Goal: Task Accomplishment & Management: Manage account settings

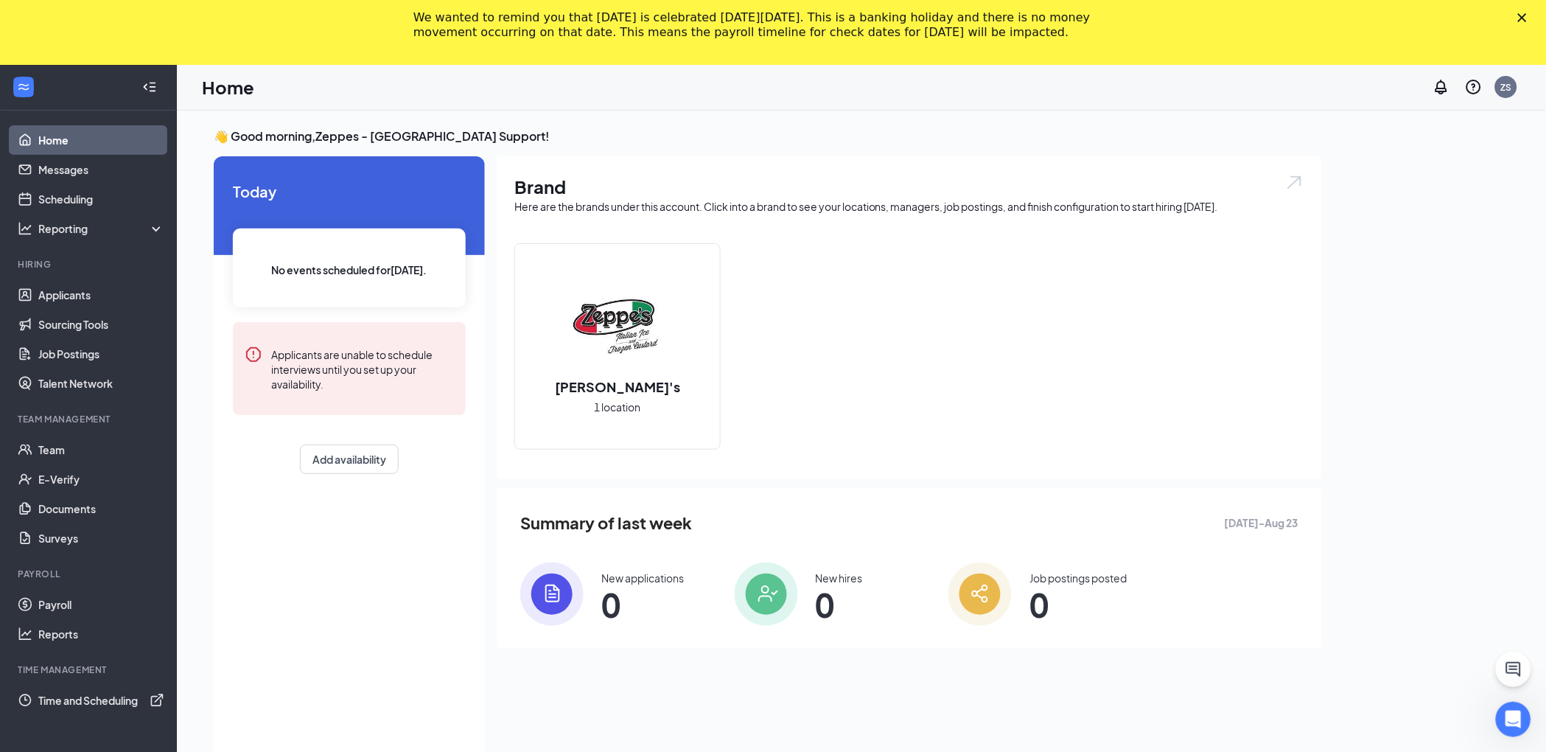
click at [1533, 13] on div "Close" at bounding box center [1525, 17] width 15 height 9
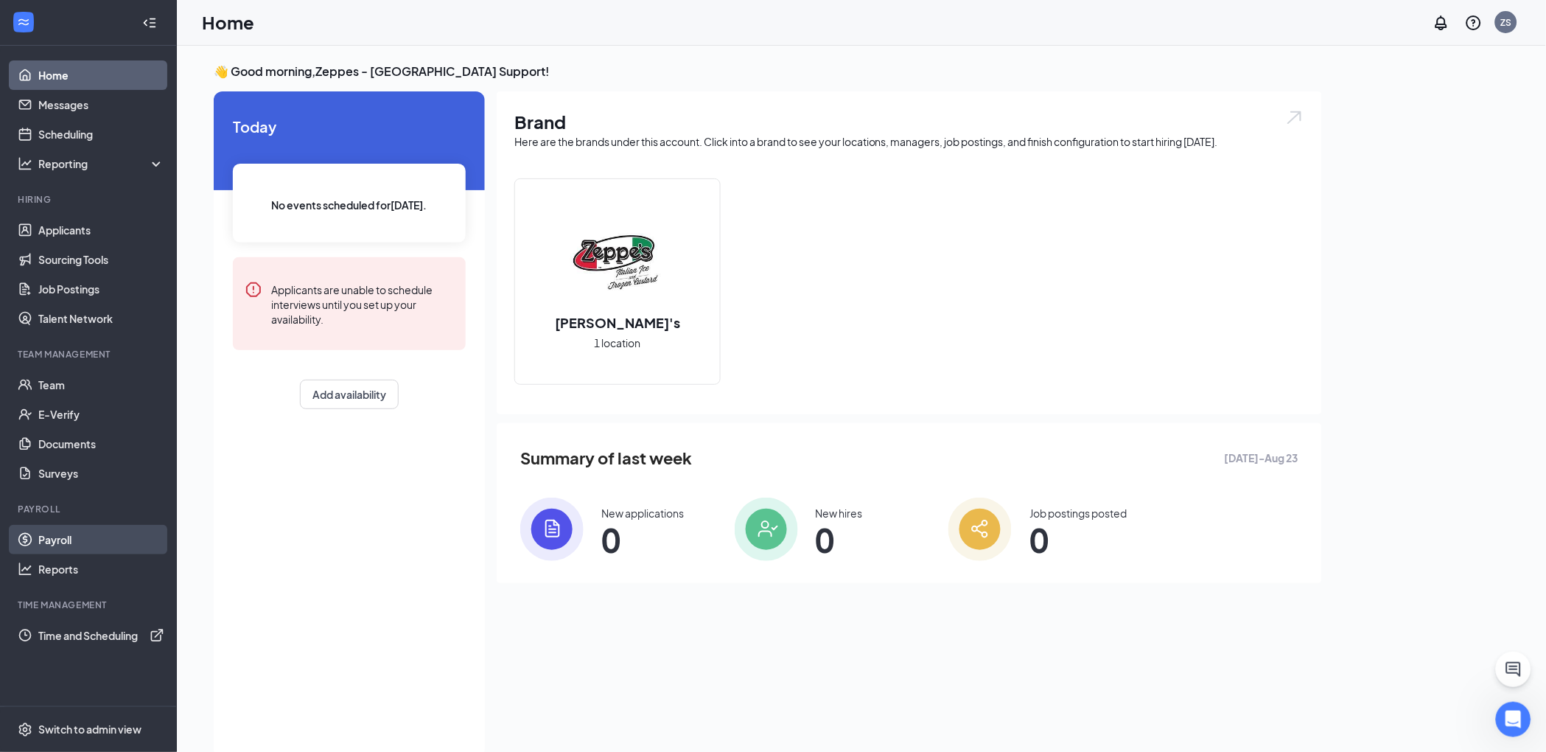
click at [80, 536] on link "Payroll" at bounding box center [101, 539] width 126 height 29
click at [90, 542] on link "Payroll" at bounding box center [101, 539] width 126 height 29
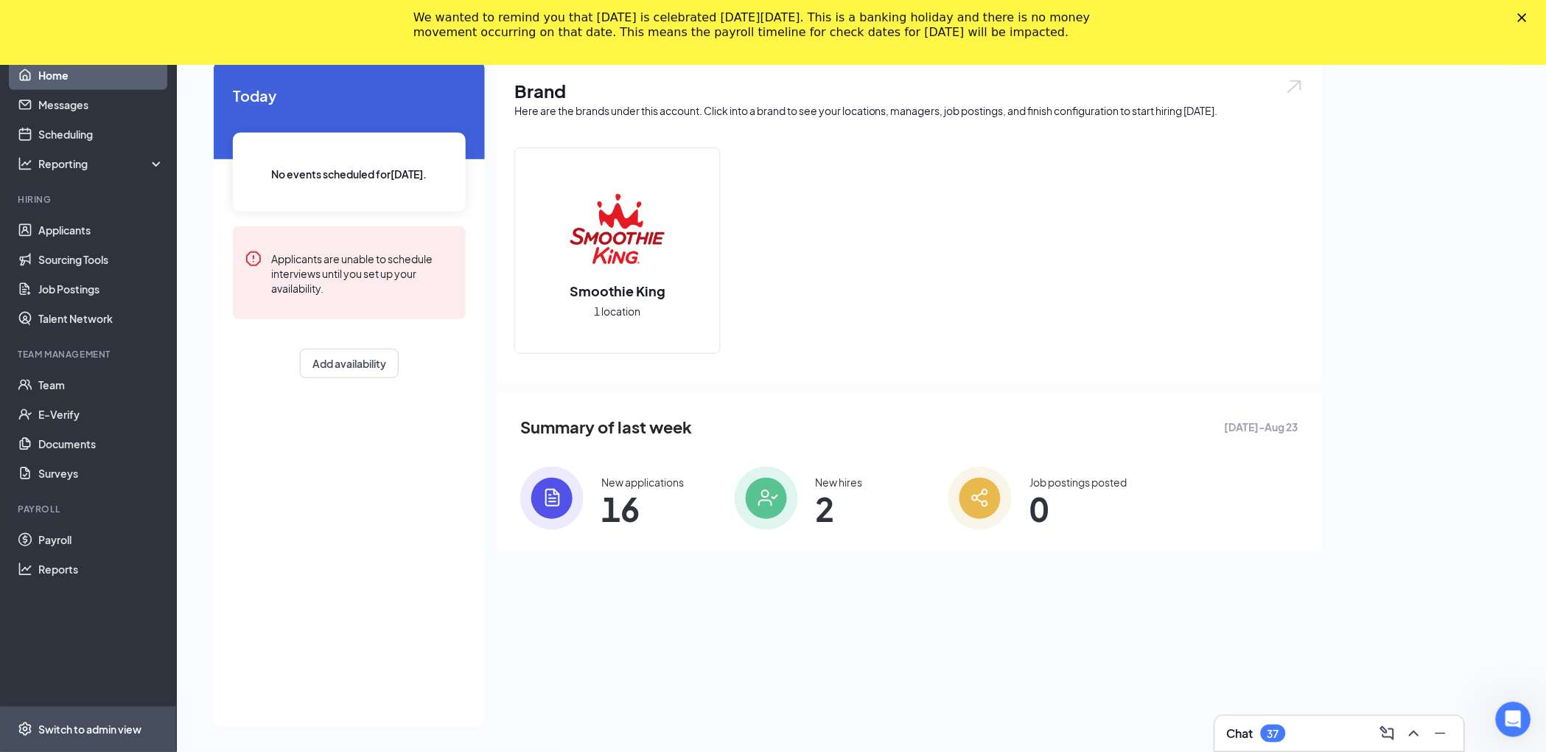
click at [120, 711] on span "Switch to admin view" at bounding box center [101, 729] width 126 height 45
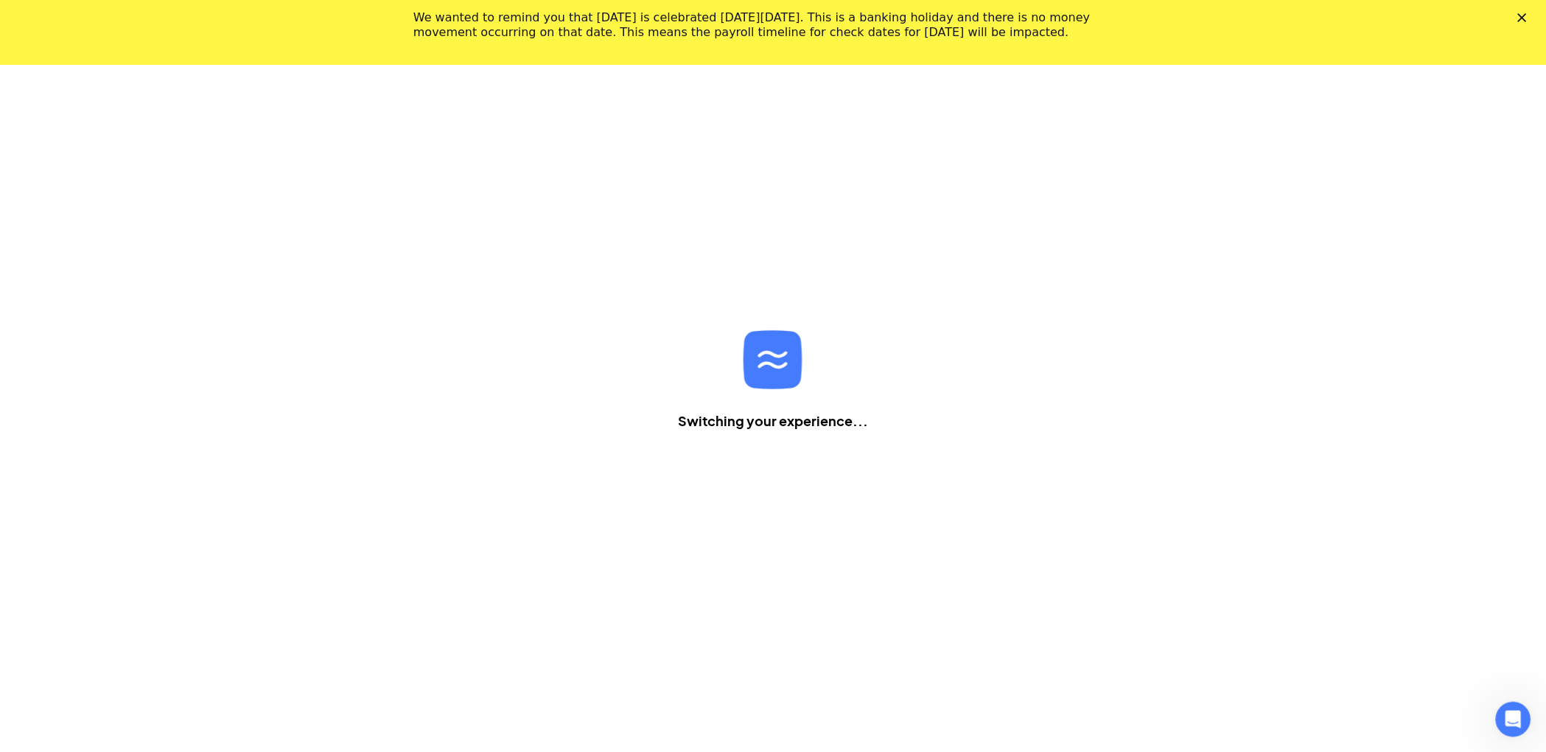
scroll to position [64, 0]
click at [1528, 19] on div "We wanted to remind you that [DATE] is celebrated [DATE][DATE]. This is a banki…" at bounding box center [773, 25] width 1546 height 38
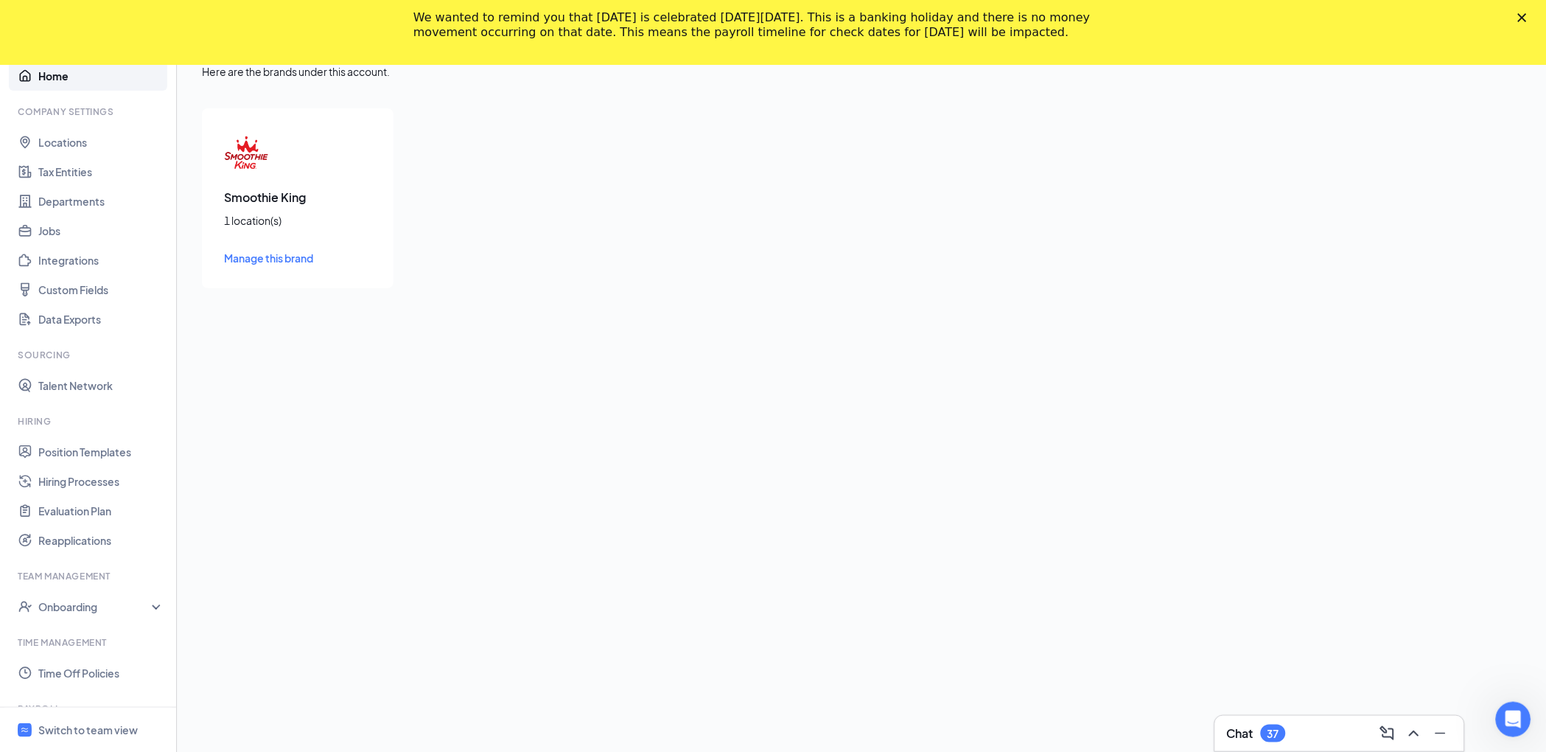
click at [1527, 17] on icon "Close" at bounding box center [1522, 17] width 9 height 9
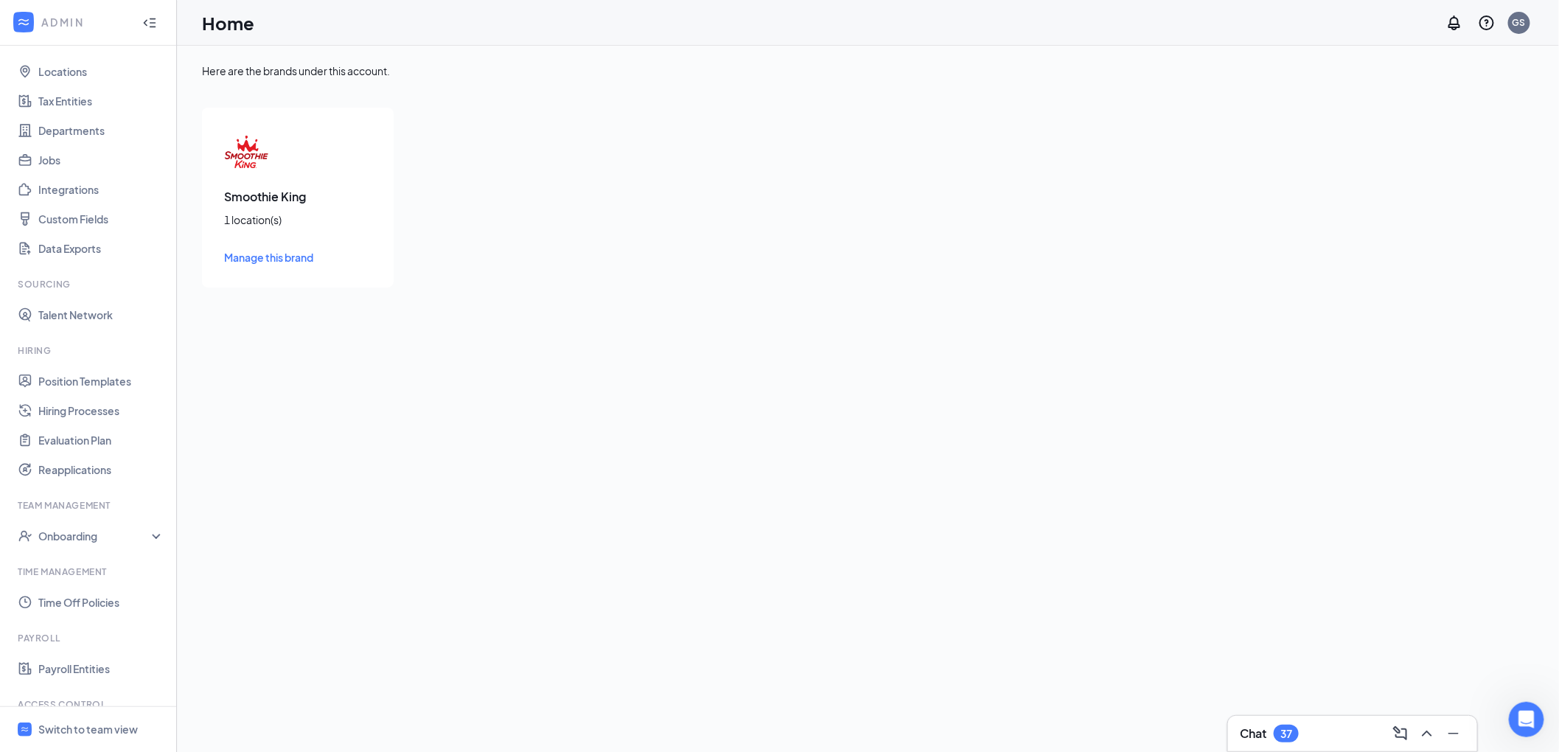
scroll to position [149, 0]
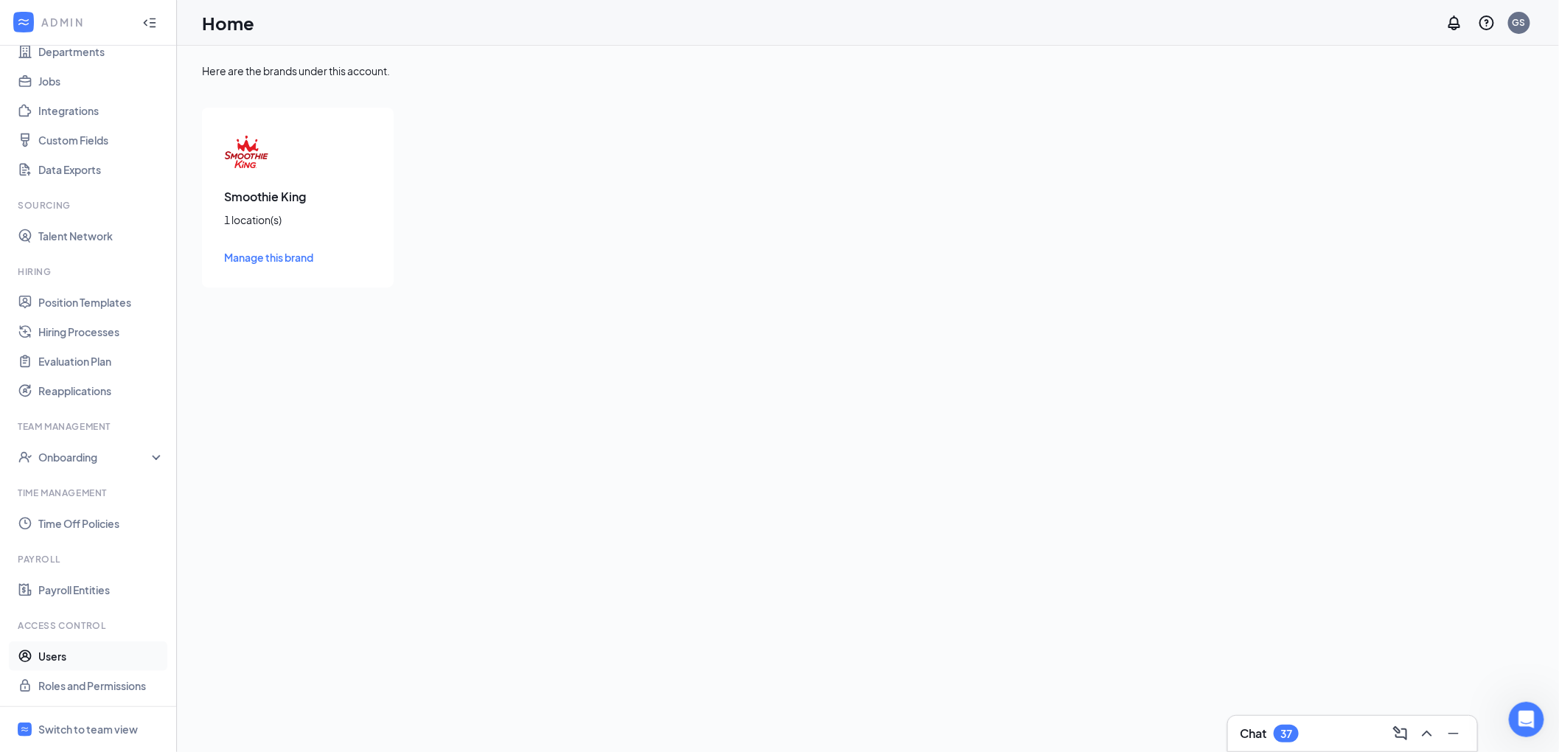
click at [71, 650] on link "Users" at bounding box center [101, 655] width 126 height 29
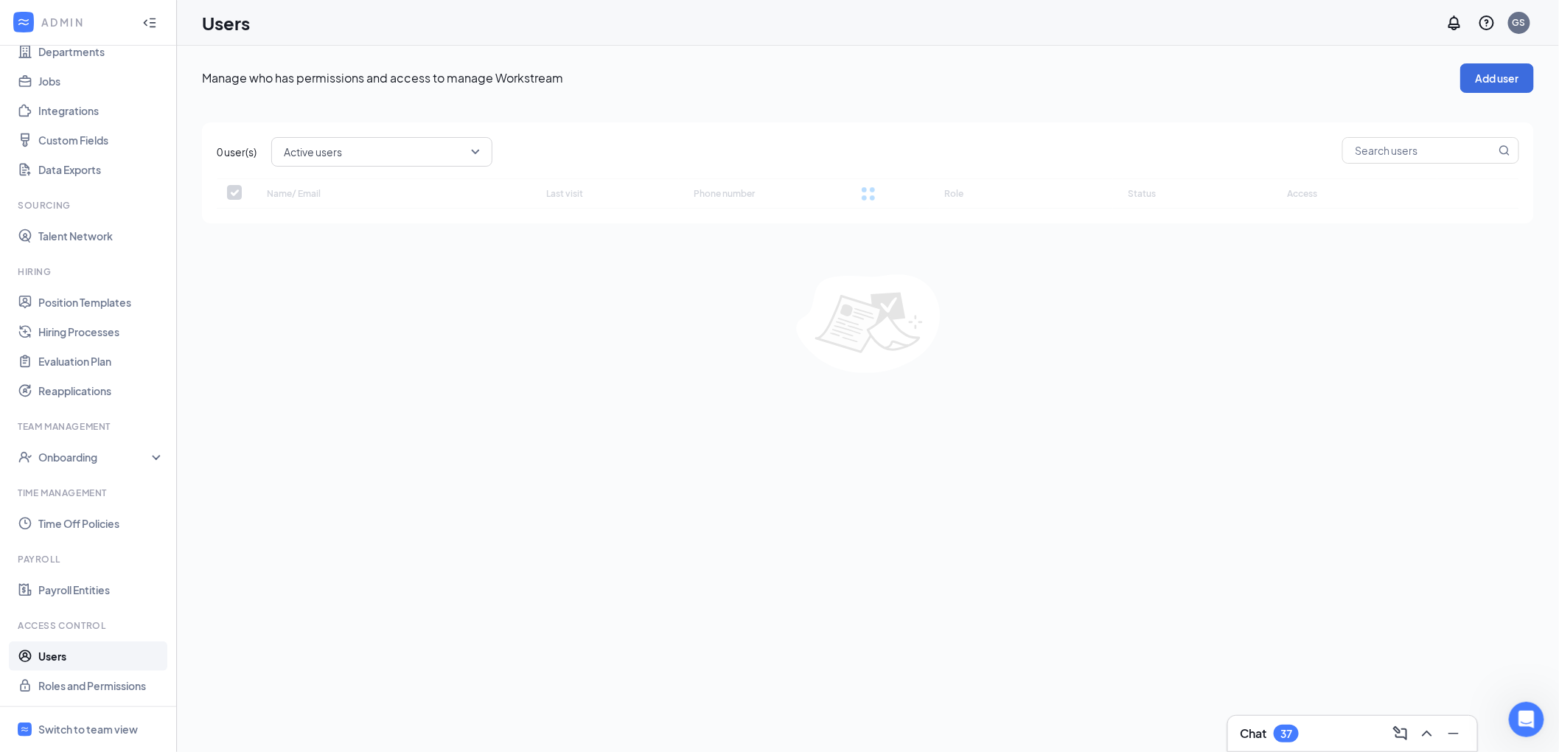
checkbox input "false"
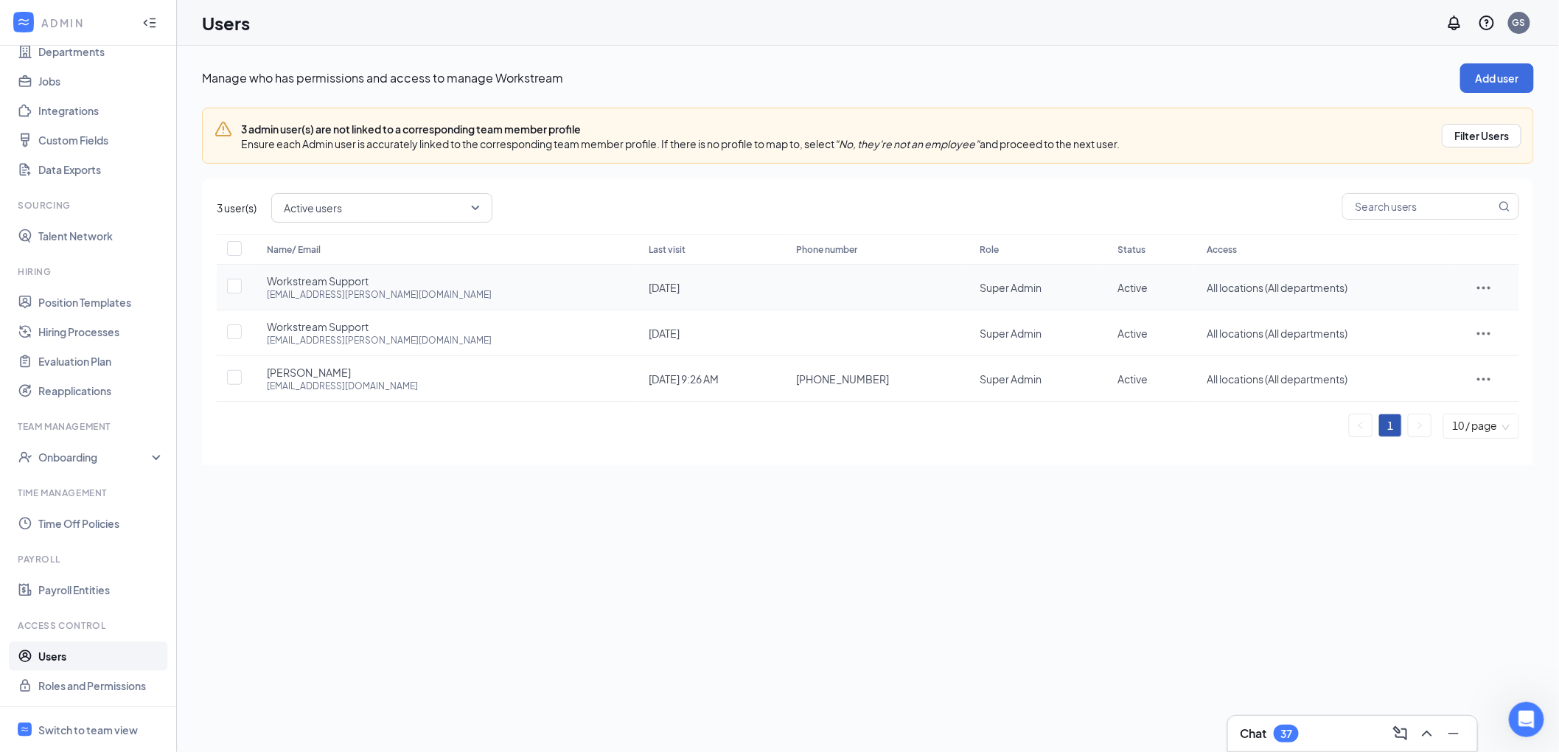
click at [1475, 286] on icon "ActionsIcon" at bounding box center [1484, 288] width 18 height 18
click at [1460, 388] on span "Disable" at bounding box center [1472, 385] width 36 height 13
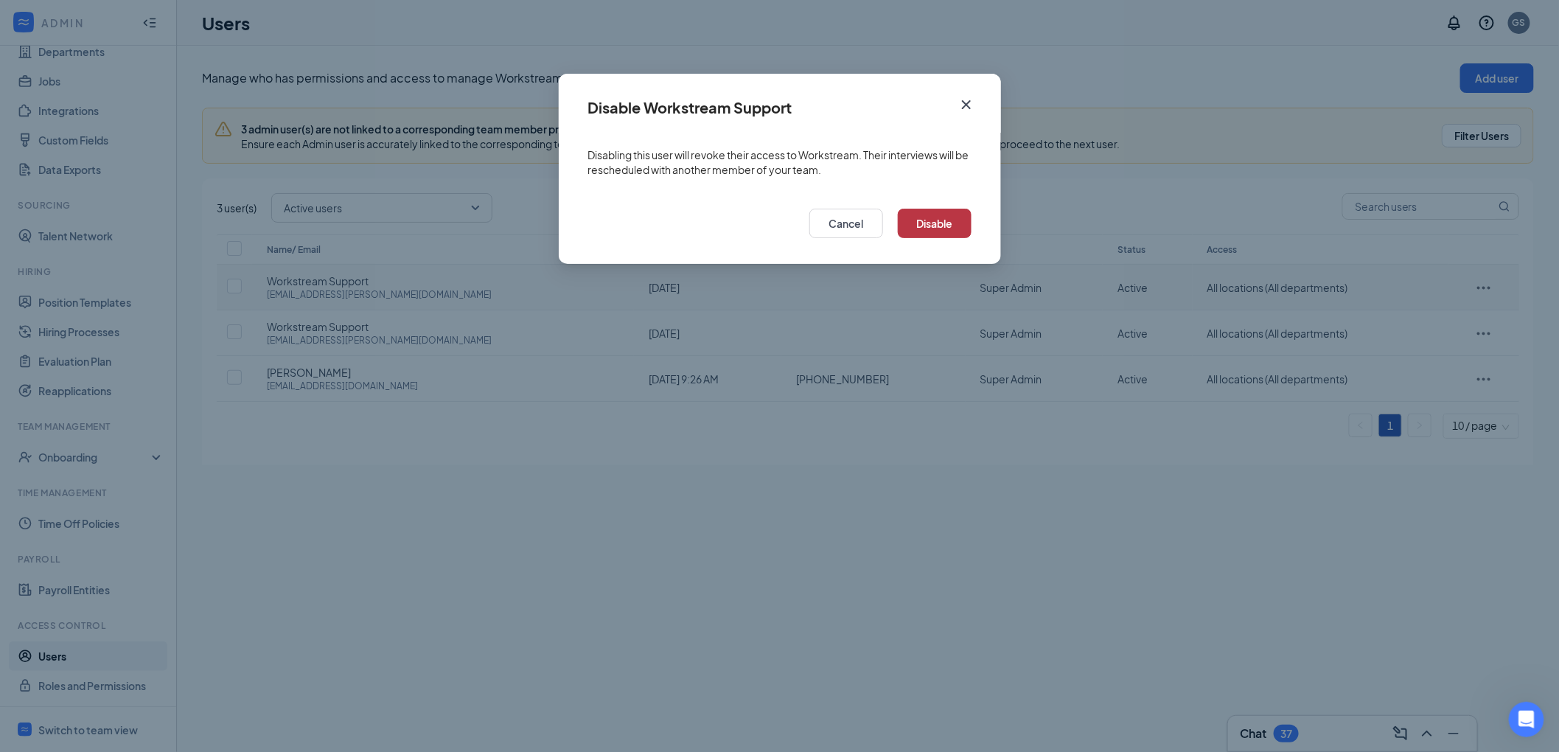
click at [922, 221] on button "Disable" at bounding box center [935, 223] width 74 height 29
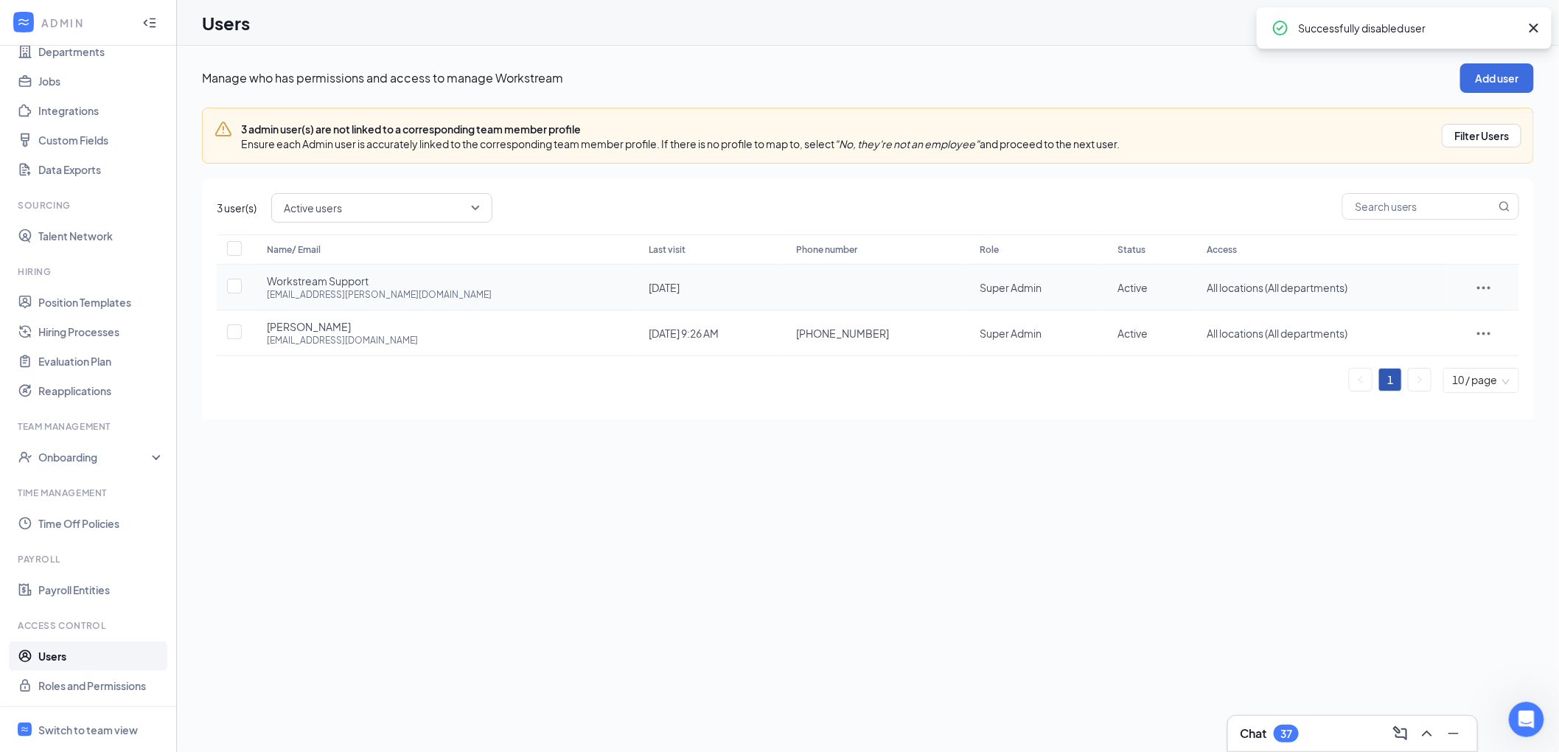
click at [1475, 286] on icon "ActionsIcon" at bounding box center [1484, 288] width 18 height 18
click at [1475, 385] on span "Disable" at bounding box center [1471, 385] width 36 height 13
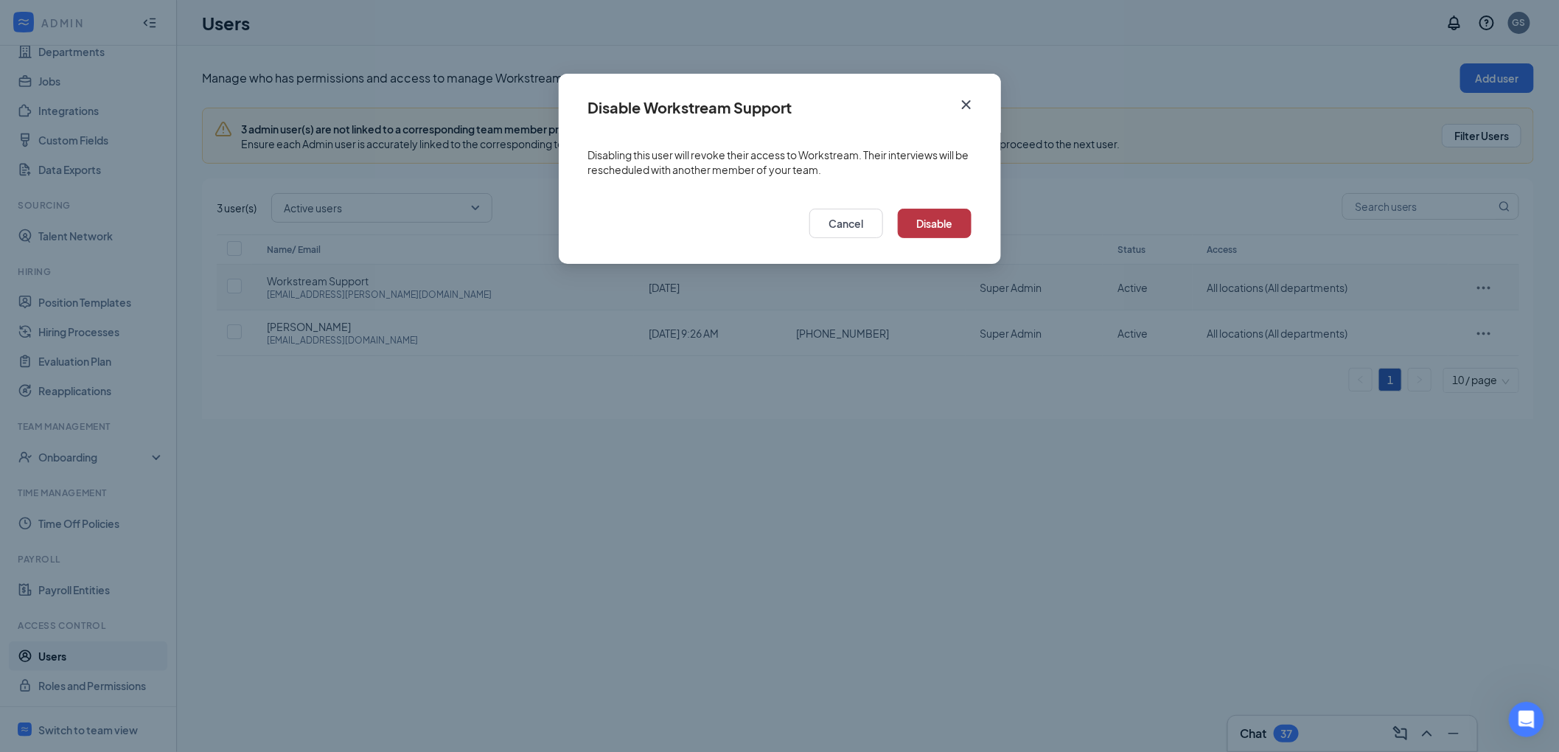
click at [966, 226] on button "Disable" at bounding box center [935, 223] width 74 height 29
